Goal: Task Accomplishment & Management: Complete application form

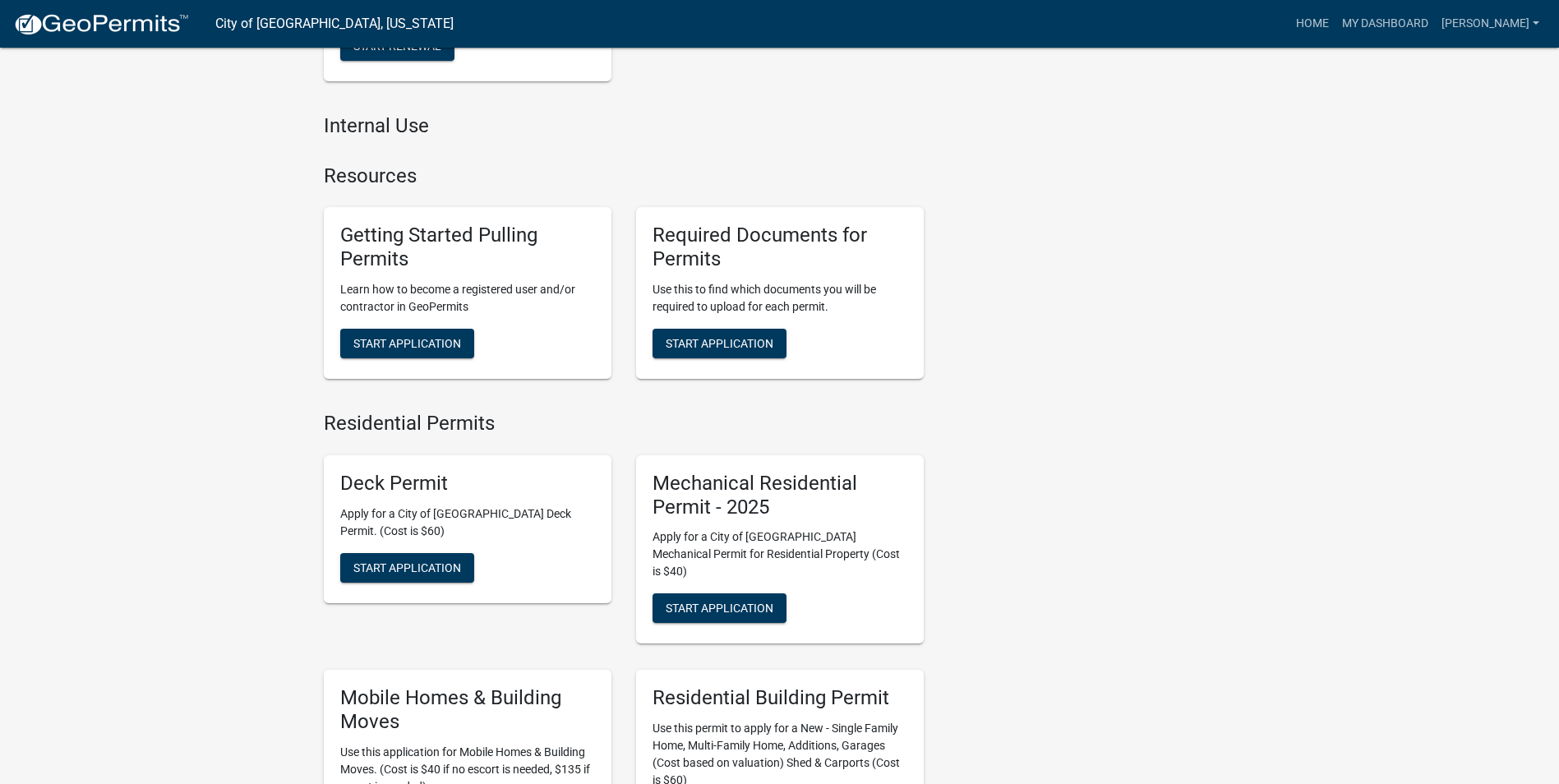
scroll to position [695, 0]
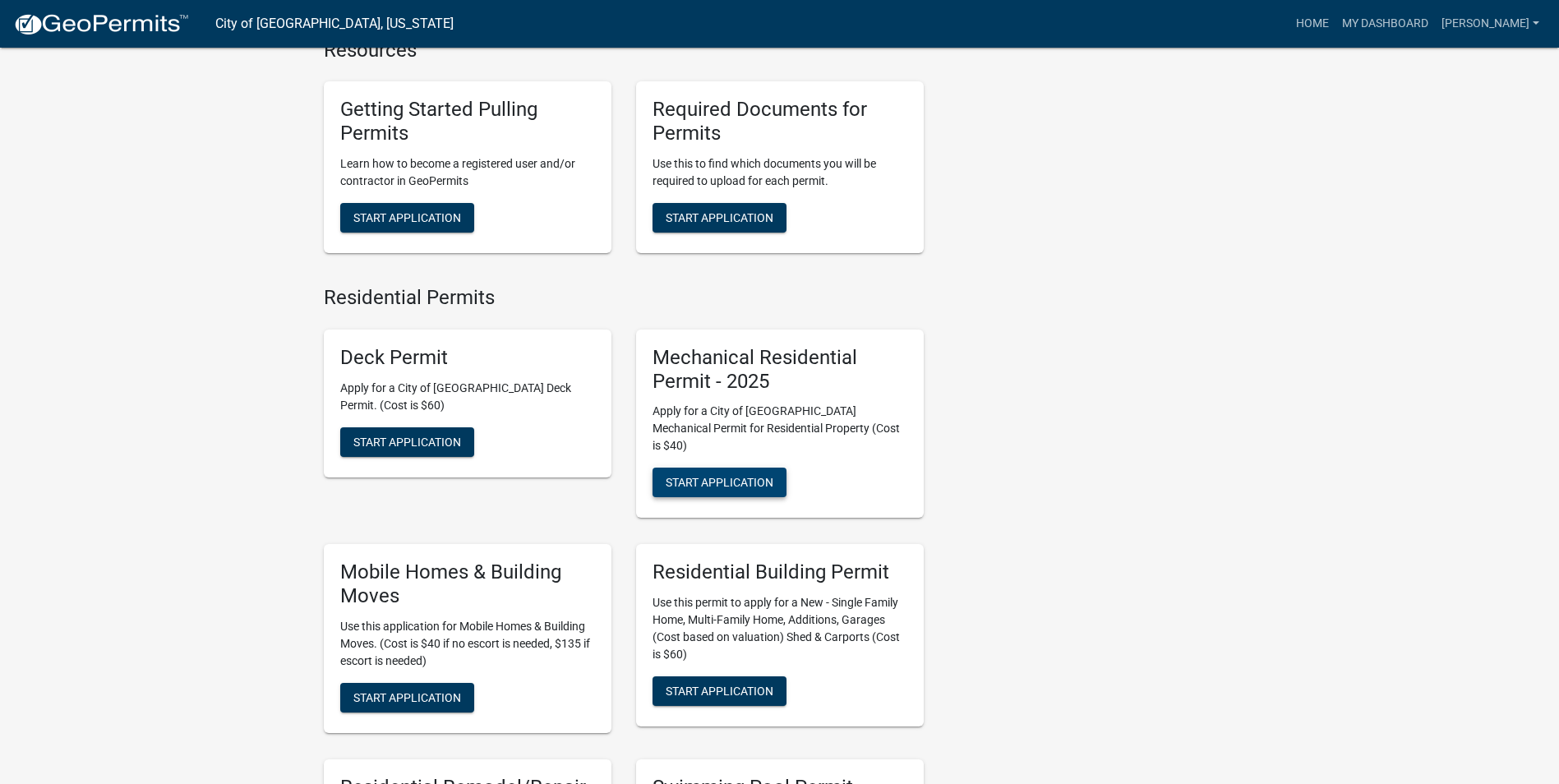
click at [721, 476] on button "Start Application" at bounding box center [720, 482] width 134 height 30
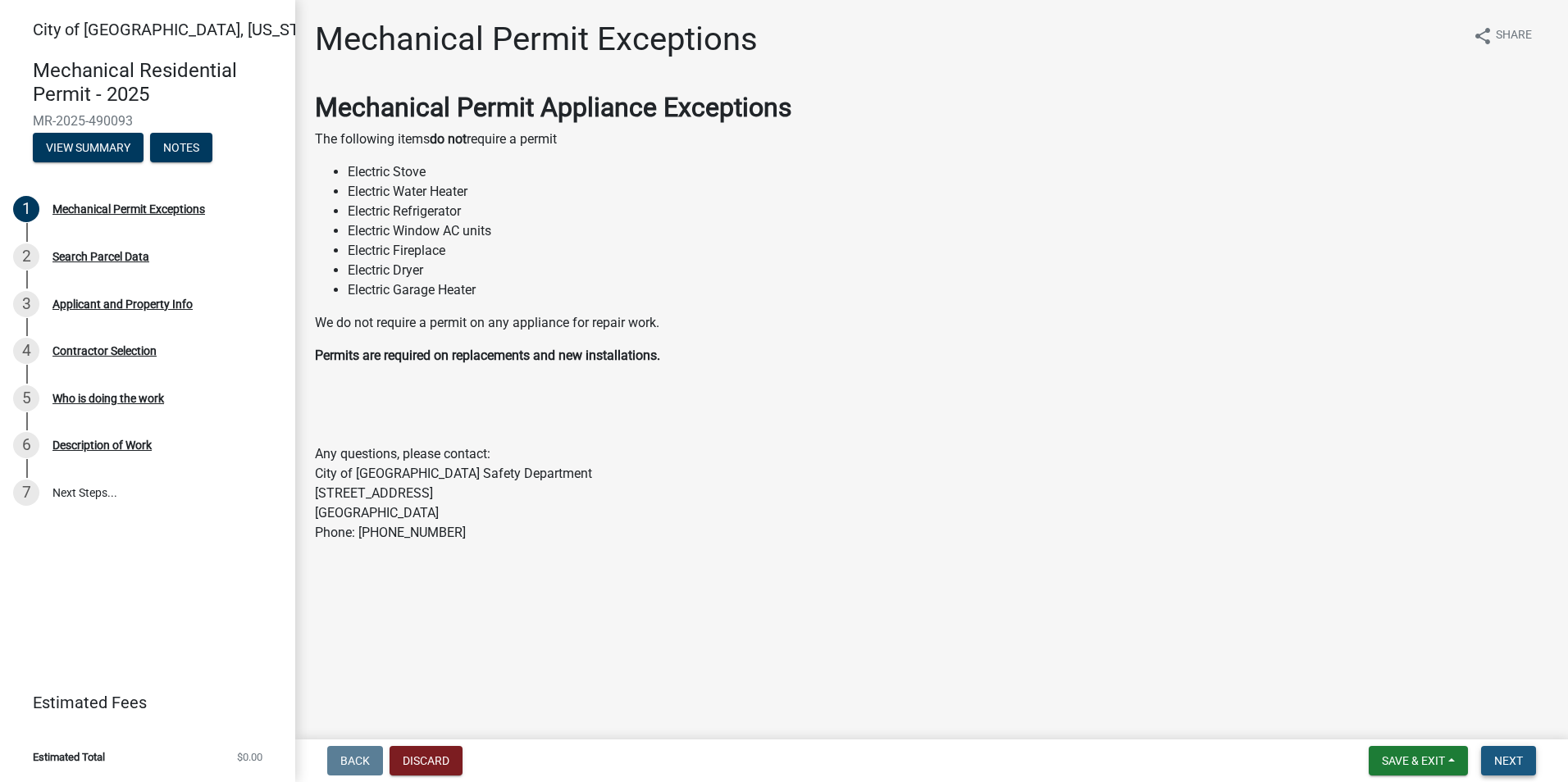
click at [1501, 770] on button "Next" at bounding box center [1508, 760] width 55 height 30
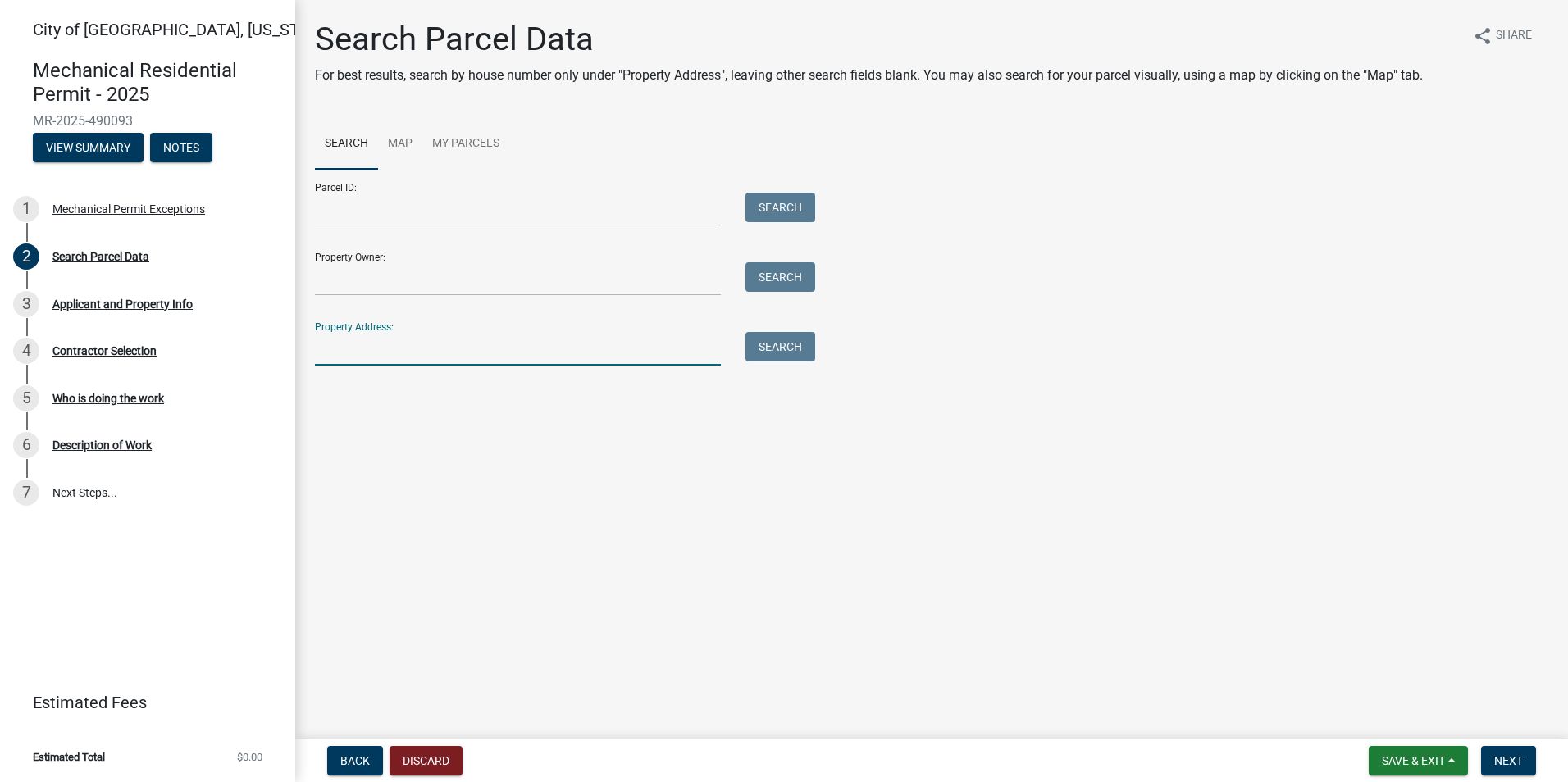
click at [389, 348] on input "Property Address:" at bounding box center [518, 348] width 406 height 33
type input "611 center"
click at [813, 346] on button "Search" at bounding box center [779, 347] width 70 height 30
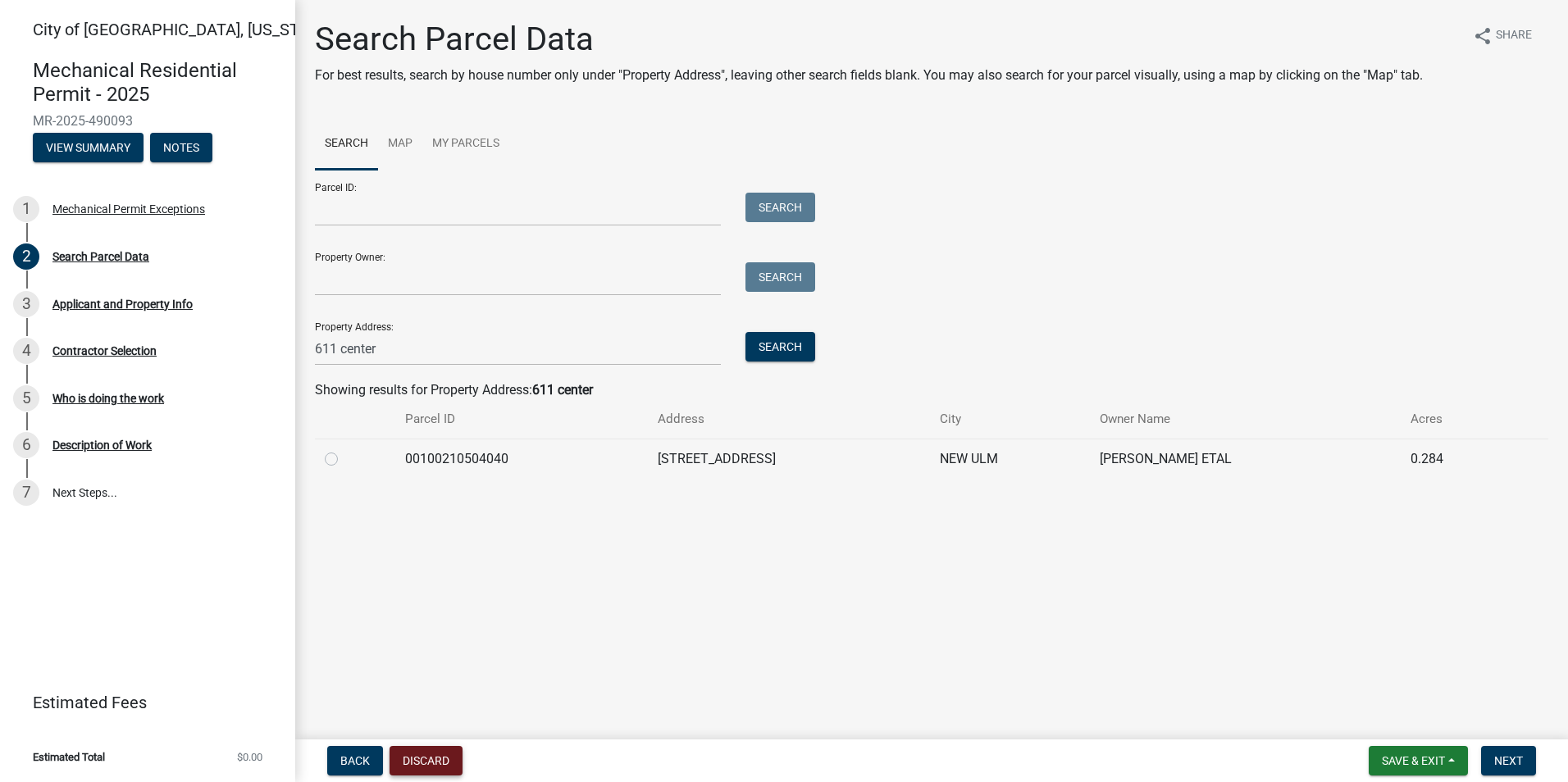
click at [425, 752] on button "Discard" at bounding box center [425, 760] width 73 height 30
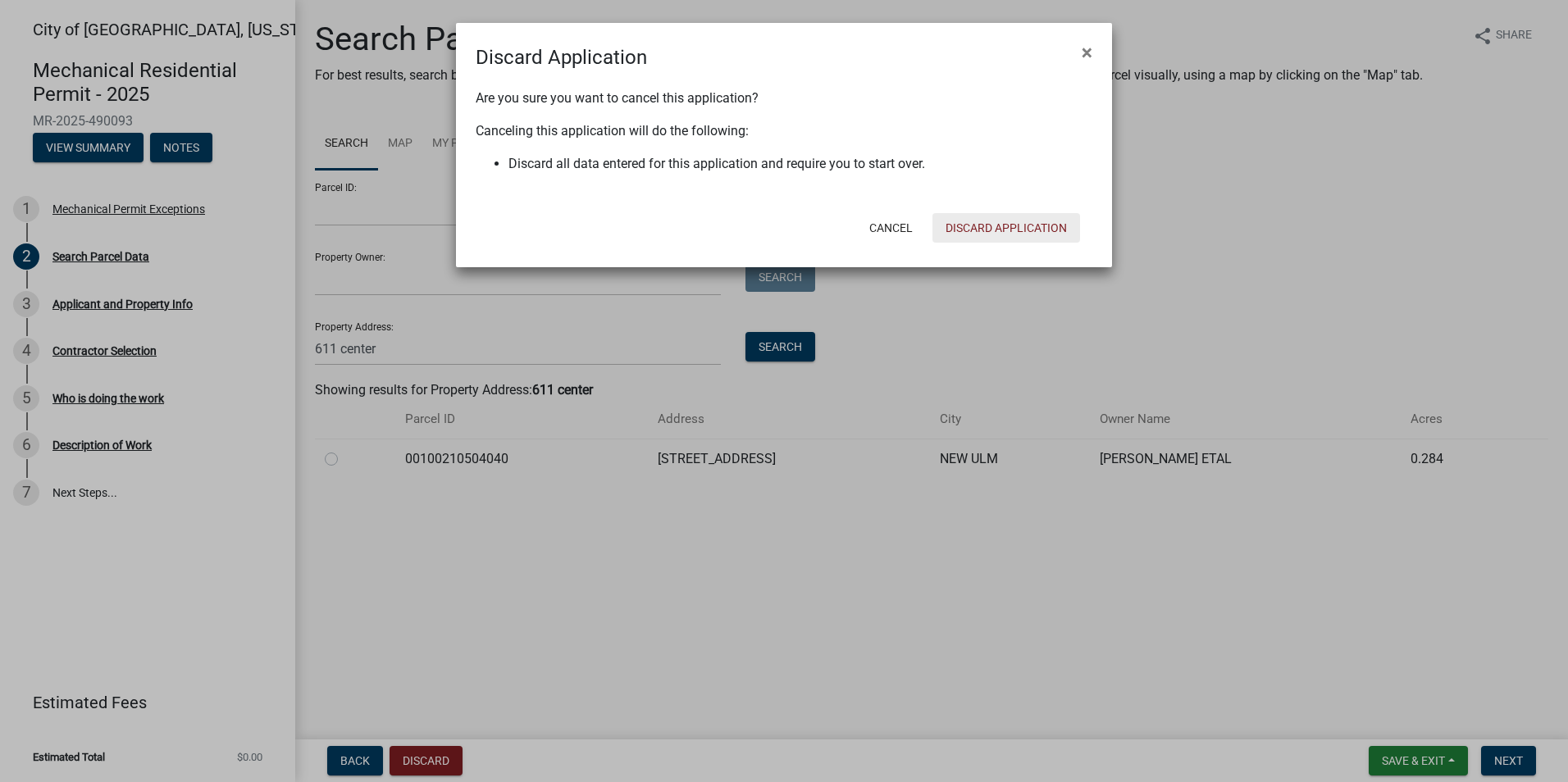
click at [1005, 232] on button "Discard Application" at bounding box center [1006, 227] width 148 height 30
